Goal: Task Accomplishment & Management: Use online tool/utility

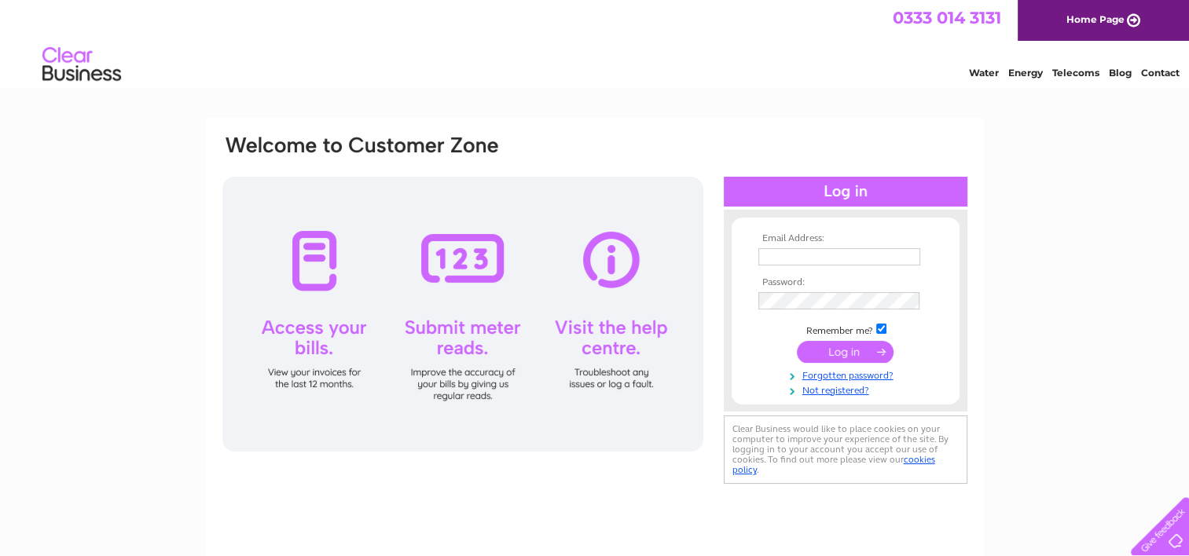
type input "[EMAIL_ADDRESS][DOMAIN_NAME]"
click at [826, 355] on input "submit" at bounding box center [845, 352] width 97 height 22
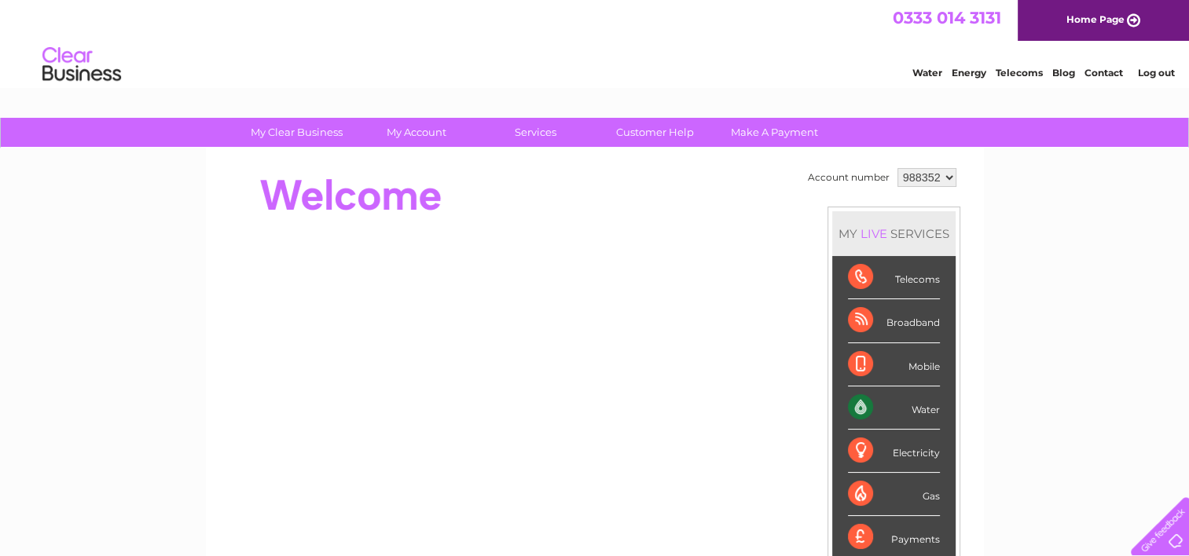
click at [892, 412] on div "Water" at bounding box center [894, 408] width 92 height 43
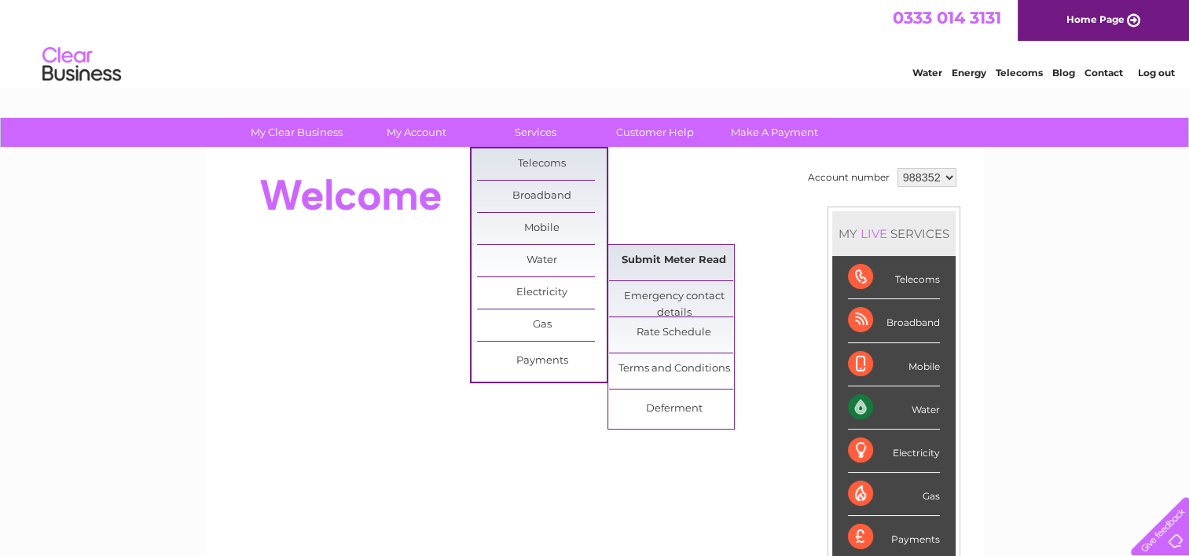
click at [676, 255] on link "Submit Meter Read" at bounding box center [674, 260] width 130 height 31
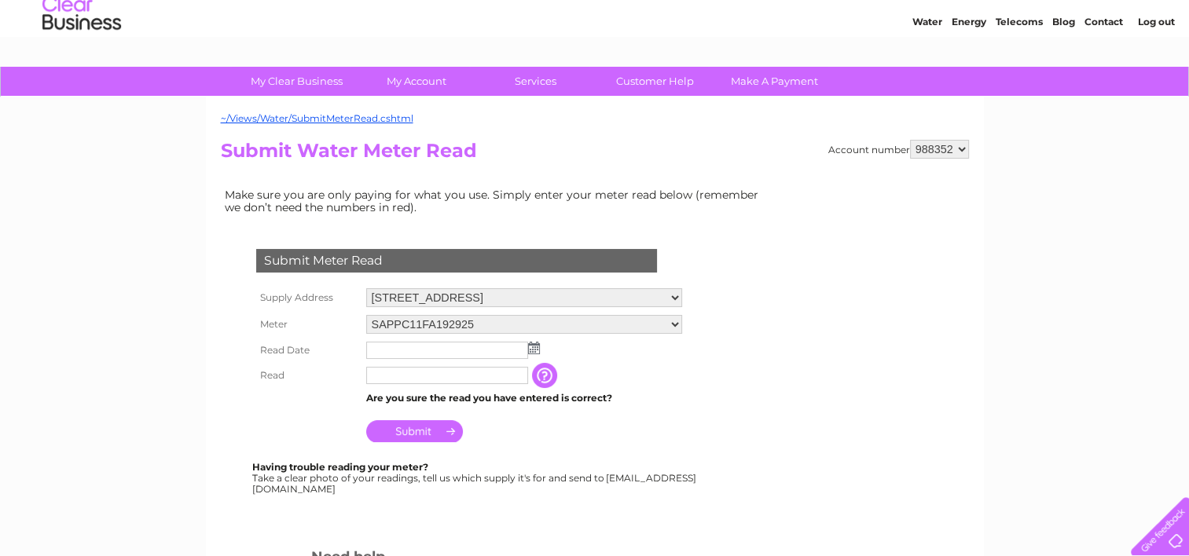
scroll to position [79, 0]
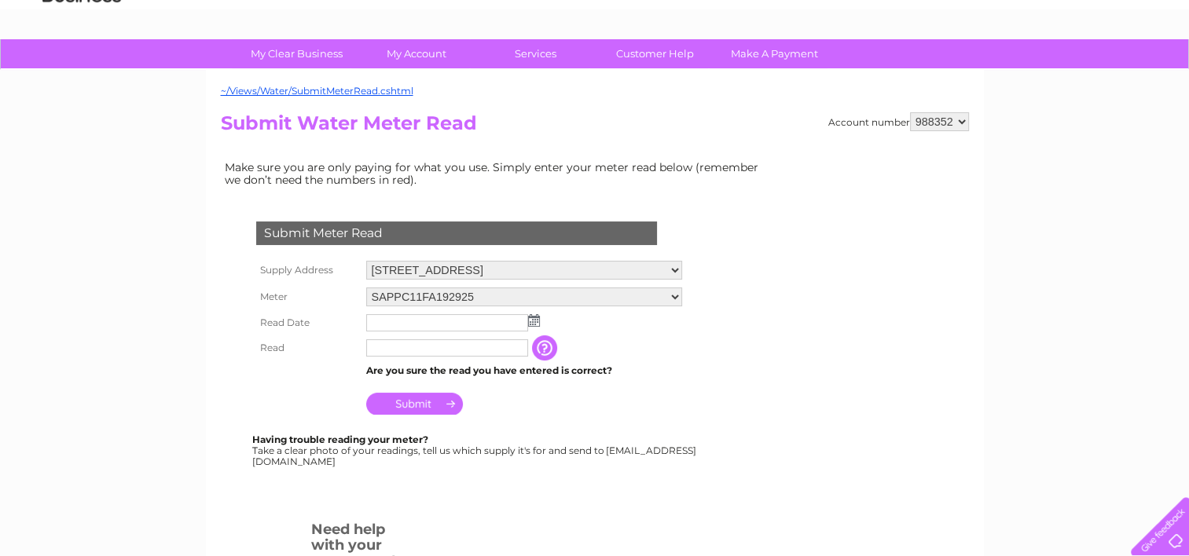
click at [538, 317] on td at bounding box center [524, 322] width 324 height 25
click at [529, 321] on img at bounding box center [534, 320] width 12 height 13
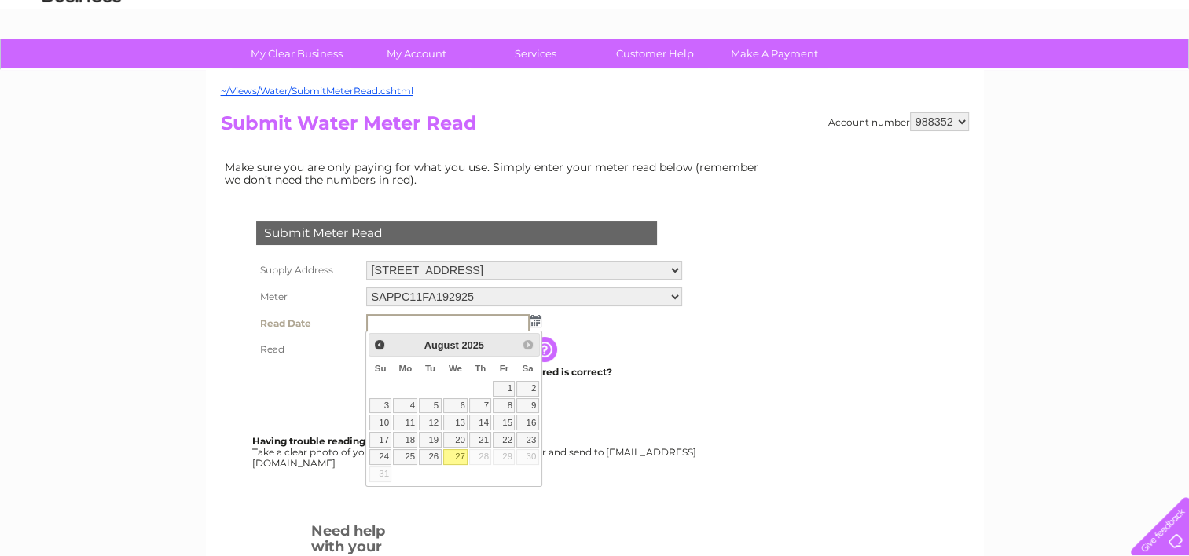
click at [459, 453] on link "27" at bounding box center [455, 457] width 25 height 16
type input "2025/08/27"
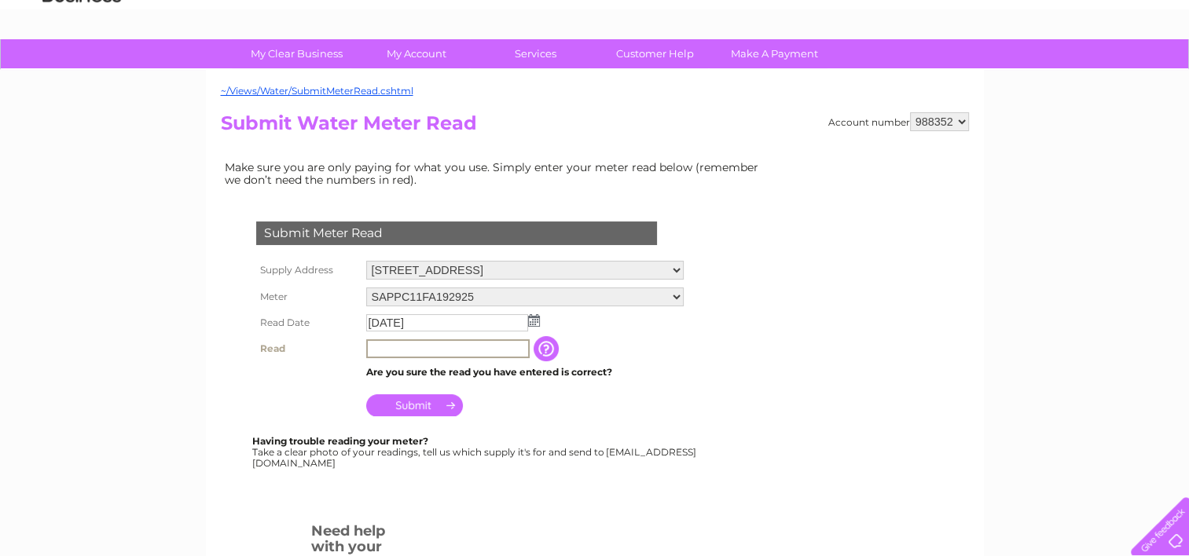
click at [373, 348] on input "text" at bounding box center [447, 348] width 163 height 19
type input "6021"
click at [409, 409] on input "Submit" at bounding box center [414, 404] width 97 height 22
